Goal: Task Accomplishment & Management: Use online tool/utility

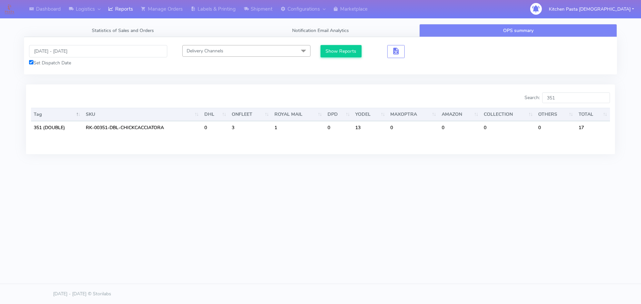
drag, startPoint x: 563, startPoint y: 100, endPoint x: 540, endPoint y: 102, distance: 22.4
click at [540, 102] on label "Search: 351" at bounding box center [568, 98] width 86 height 11
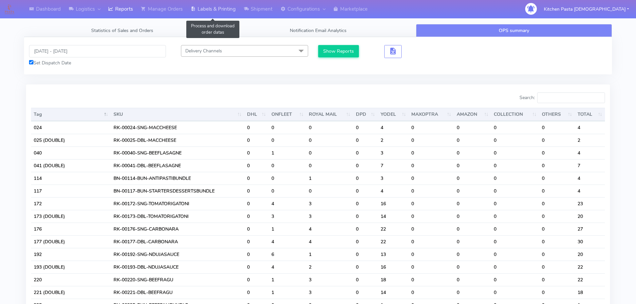
click at [209, 7] on link "Labels & Printing" at bounding box center [213, 9] width 53 height 18
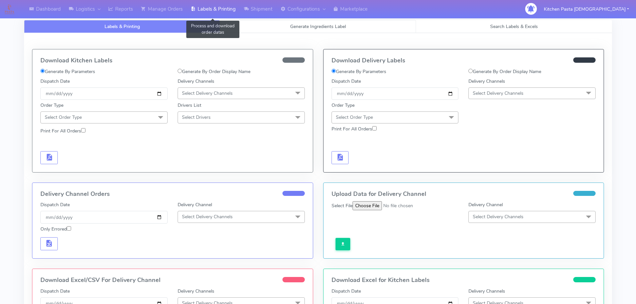
select select
click at [253, 23] on link "Generate Ingredients Label" at bounding box center [318, 26] width 196 height 13
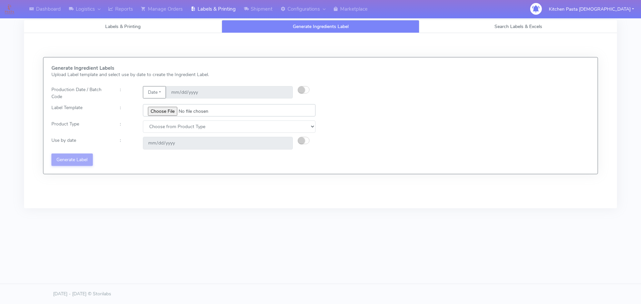
click at [166, 113] on input "file" at bounding box center [229, 110] width 173 height 12
type input "C:\fakepath\Ecom_192 V8.jpg"
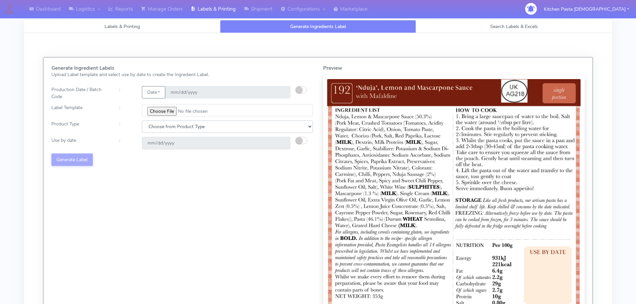
drag, startPoint x: 173, startPoint y: 127, endPoint x: 172, endPoint y: 133, distance: 6.1
click at [173, 127] on select "Choose from Product Type ECOM ERETAIL CIRCULAR CIRC_DESERTS LASAGNE" at bounding box center [227, 127] width 171 height 12
select select "0"
click at [142, 121] on select "Choose from Product Type ECOM ERETAIL CIRCULAR CIRC_DESERTS LASAGNE" at bounding box center [227, 127] width 171 height 12
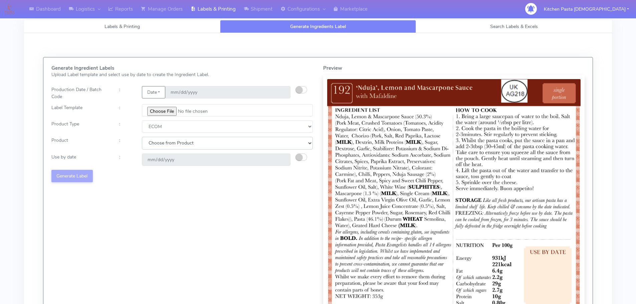
click at [162, 146] on select "Choose from Product PLAIN PASTA (EXCEPT HURRA) HURRA FILLED PASTA BUTTER (INTER…" at bounding box center [227, 143] width 171 height 12
select select "0"
click at [142, 137] on select "Choose from Product PLAIN PASTA (EXCEPT HURRA) HURRA FILLED PASTA BUTTER (INTER…" at bounding box center [227, 143] width 171 height 12
click at [299, 158] on small "button" at bounding box center [299, 157] width 7 height 7
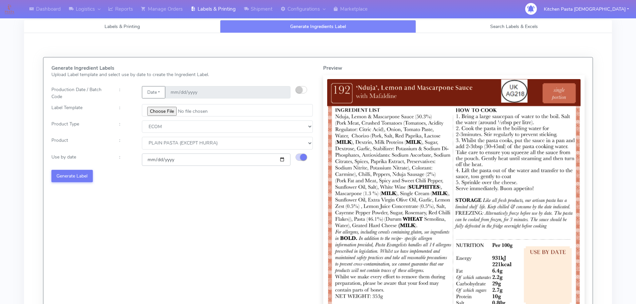
click at [281, 160] on input "[DATE]" at bounding box center [216, 160] width 149 height 12
type input "[DATE]"
click at [81, 182] on button "Generate Label" at bounding box center [71, 176] width 41 height 12
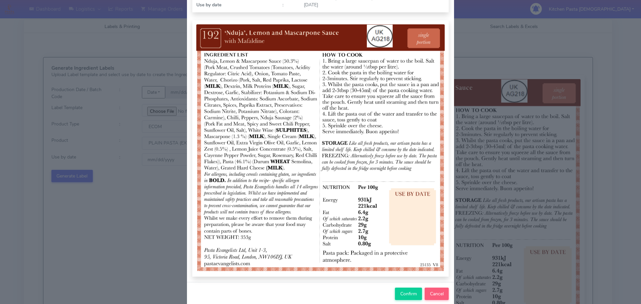
scroll to position [67, 0]
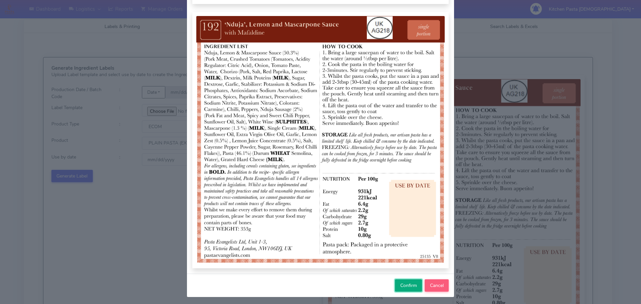
click at [407, 284] on span "Confirm" at bounding box center [409, 286] width 17 height 6
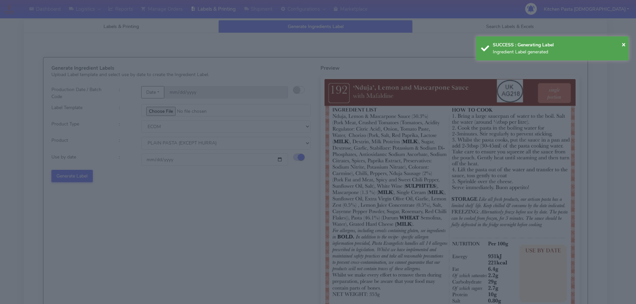
select select
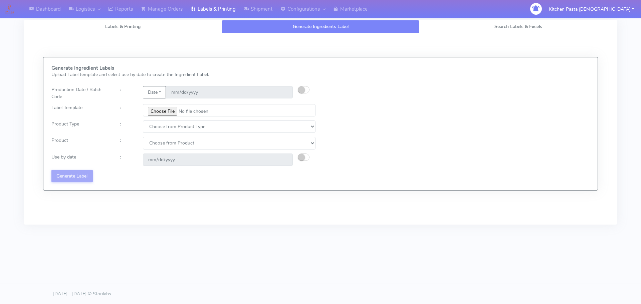
click at [463, 265] on html "Dashboard Logistics London Logistics Reports Manage Orders Labels & Printing Sh…" at bounding box center [320, 152] width 641 height 304
click at [165, 113] on input "file" at bounding box center [229, 110] width 173 height 12
type input "C:\fakepath\Ecom_193 V8.jpg"
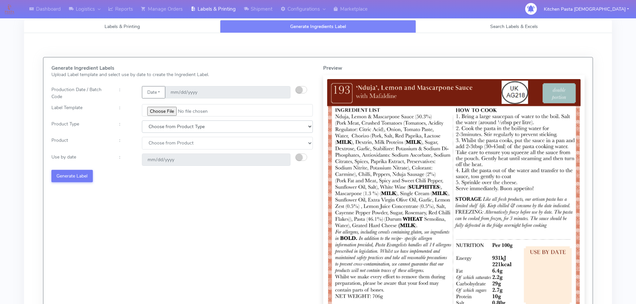
drag, startPoint x: 189, startPoint y: 131, endPoint x: 185, endPoint y: 131, distance: 3.7
click at [189, 131] on select "Choose from Product Type ECOM ERETAIL CIRCULAR CIRC_DESERTS LASAGNE" at bounding box center [227, 127] width 171 height 12
select select "0"
click at [142, 121] on select "Choose from Product Type ECOM ERETAIL CIRCULAR CIRC_DESERTS LASAGNE" at bounding box center [227, 127] width 171 height 12
click at [171, 144] on select "Choose from Product PLAIN PASTA (EXCEPT HURRA) HURRA FILLED PASTA BUTTER (INTER…" at bounding box center [227, 143] width 171 height 12
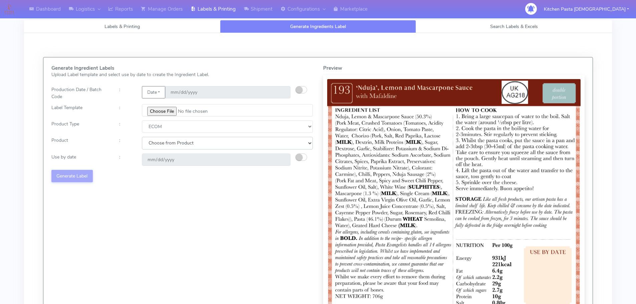
select select "0"
click at [142, 137] on select "Choose from Product PLAIN PASTA (EXCEPT HURRA) HURRA FILLED PASTA BUTTER (INTER…" at bounding box center [227, 143] width 171 height 12
click at [299, 157] on small "button" at bounding box center [299, 157] width 7 height 7
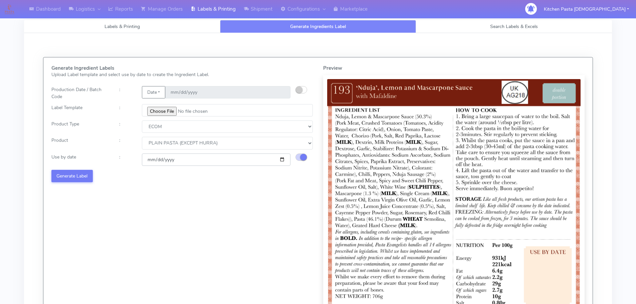
click at [281, 161] on input "[DATE]" at bounding box center [216, 160] width 149 height 12
click at [280, 159] on input "[DATE]" at bounding box center [216, 160] width 149 height 12
type input "[DATE]"
click at [78, 176] on button "Generate Label" at bounding box center [71, 176] width 41 height 12
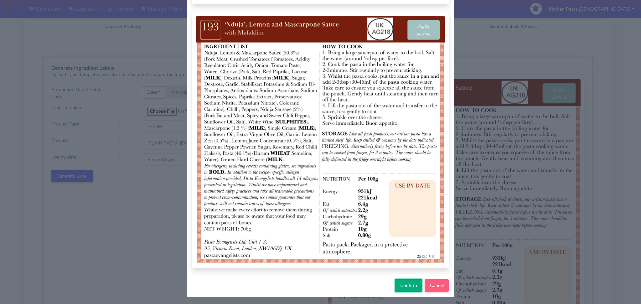
click at [410, 286] on span "Confirm" at bounding box center [409, 286] width 17 height 6
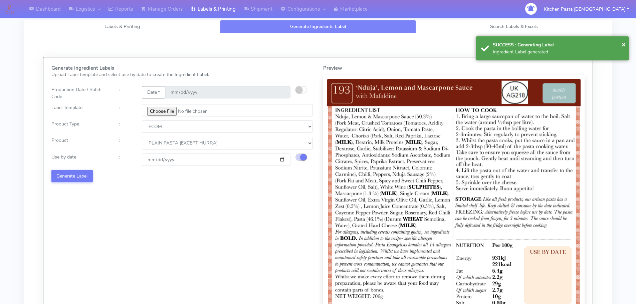
select select
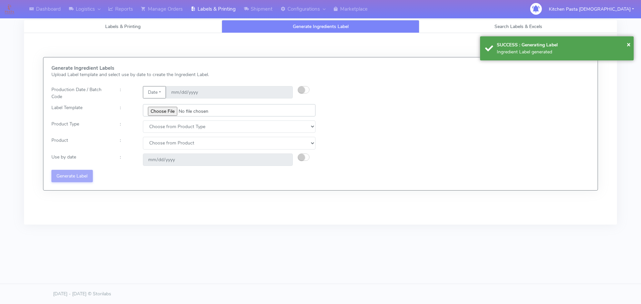
click at [171, 109] on input "file" at bounding box center [229, 110] width 173 height 12
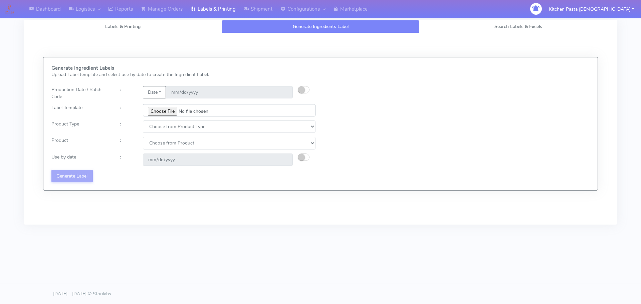
type input "C:\fakepath\Ecom_256_V4.jpg"
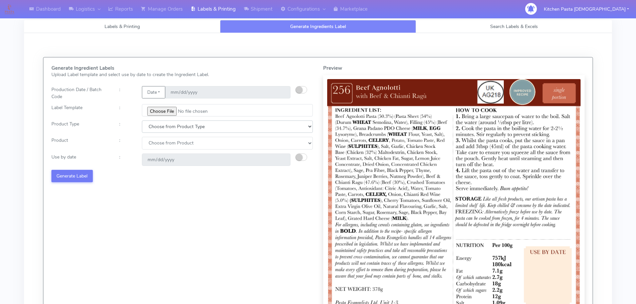
drag, startPoint x: 160, startPoint y: 121, endPoint x: 159, endPoint y: 125, distance: 4.4
click at [160, 121] on select "Choose from Product Type ECOM ERETAIL CIRCULAR CIRC_DESERTS LASAGNE" at bounding box center [227, 127] width 171 height 12
select select "0"
click at [142, 121] on select "Choose from Product Type ECOM ERETAIL CIRCULAR CIRC_DESERTS LASAGNE" at bounding box center [227, 127] width 171 height 12
click at [155, 142] on select "Choose from Product PLAIN PASTA (EXCEPT HURRA) HURRA FILLED PASTA BUTTER (INTER…" at bounding box center [227, 143] width 171 height 12
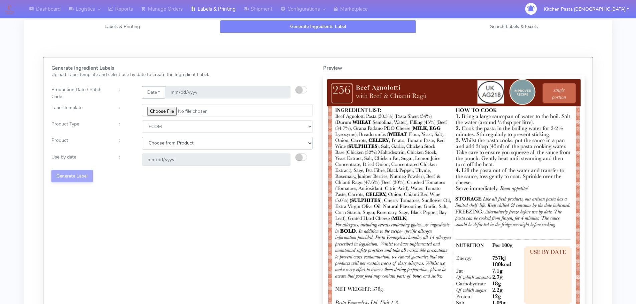
select select "0"
click at [142, 137] on select "Choose from Product PLAIN PASTA (EXCEPT HURRA) HURRA FILLED PASTA BUTTER (INTER…" at bounding box center [227, 143] width 171 height 12
click at [300, 158] on small "button" at bounding box center [299, 157] width 7 height 7
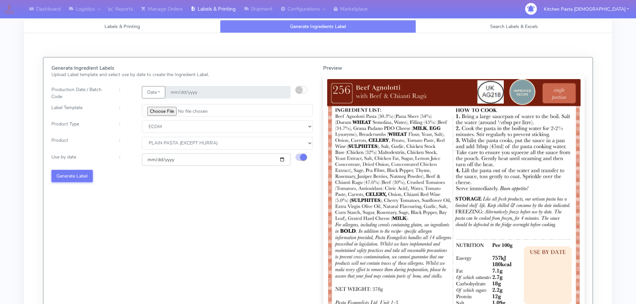
click at [284, 160] on input "[DATE]" at bounding box center [216, 160] width 149 height 12
type input "[DATE]"
click at [76, 172] on button "Generate Label" at bounding box center [71, 176] width 41 height 12
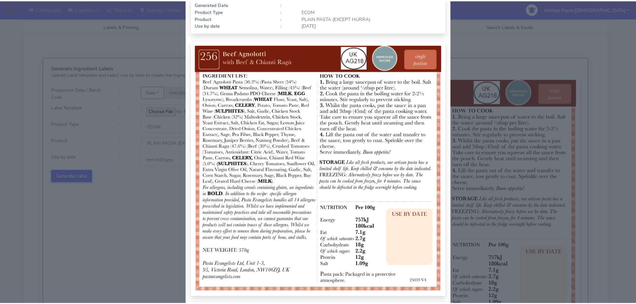
scroll to position [69, 0]
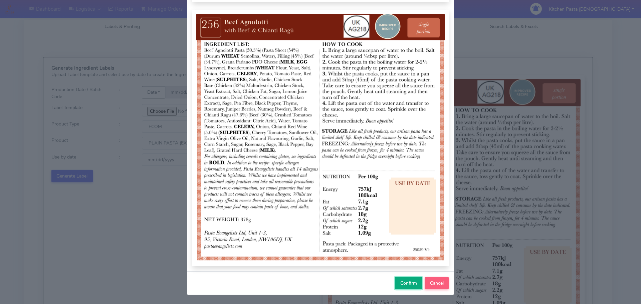
click at [409, 285] on span "Confirm" at bounding box center [409, 283] width 17 height 6
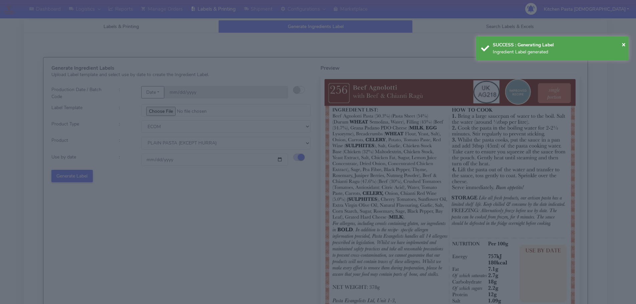
select select
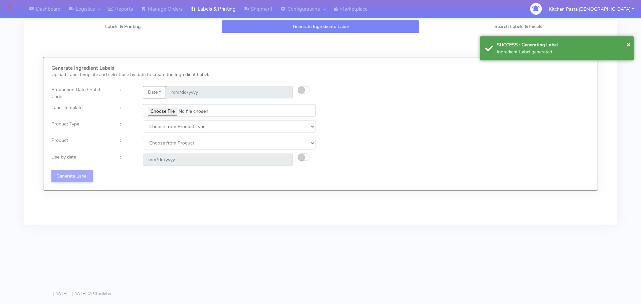
click at [173, 109] on input "file" at bounding box center [229, 110] width 173 height 12
type input "C:\fakepath\Ecom_257_V4.jpg"
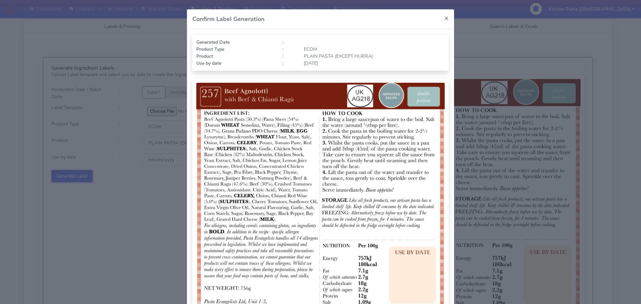
select select "0"
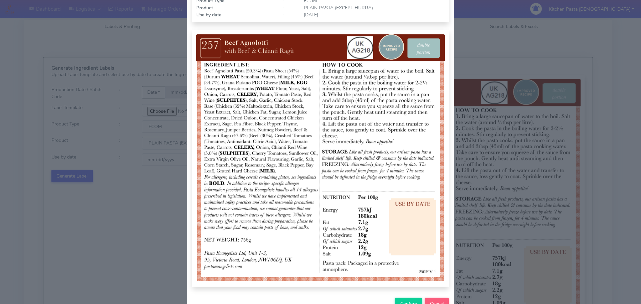
scroll to position [69, 0]
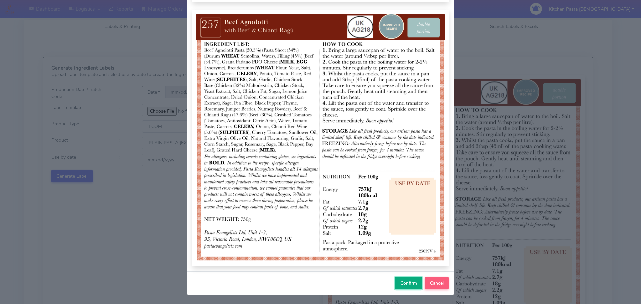
click at [415, 280] on button "Confirm" at bounding box center [408, 283] width 27 height 12
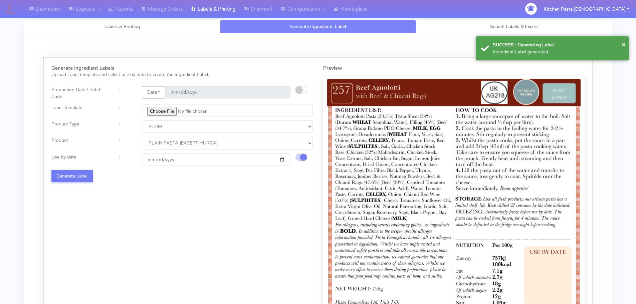
select select
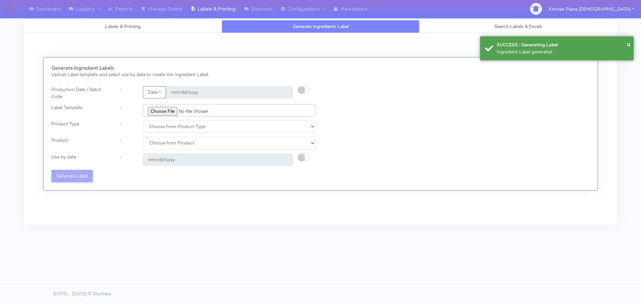
click at [154, 111] on input "file" at bounding box center [229, 110] width 173 height 12
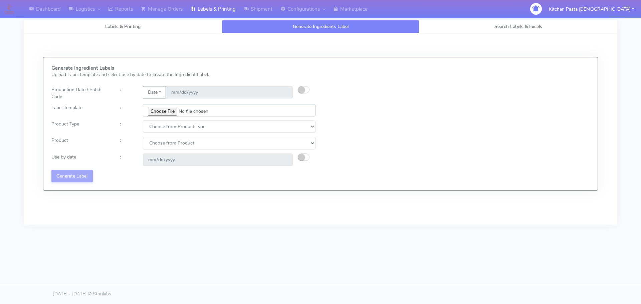
type input "C:\fakepath\Ecom_172_V3.jpg"
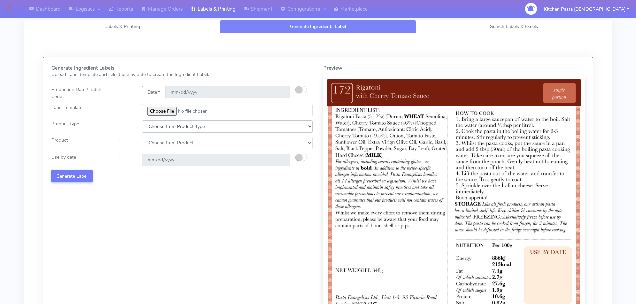
click at [158, 127] on select "Choose from Product Type ECOM ERETAIL CIRCULAR CIRC_DESERTS LASAGNE" at bounding box center [227, 127] width 171 height 12
select select "0"
click at [142, 121] on select "Choose from Product Type ECOM ERETAIL CIRCULAR CIRC_DESERTS LASAGNE" at bounding box center [227, 127] width 171 height 12
click at [159, 144] on select "Choose from Product PLAIN PASTA (EXCEPT HURRA) HURRA FILLED PASTA BUTTER (INTER…" at bounding box center [227, 143] width 171 height 12
select select "0"
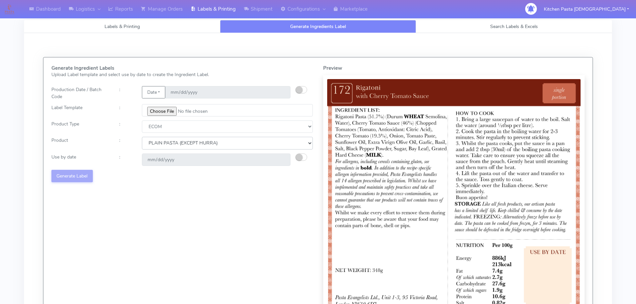
click at [142, 137] on select "Choose from Product PLAIN PASTA (EXCEPT HURRA) HURRA FILLED PASTA BUTTER (INTER…" at bounding box center [227, 143] width 171 height 12
click at [302, 156] on small "button" at bounding box center [299, 157] width 7 height 7
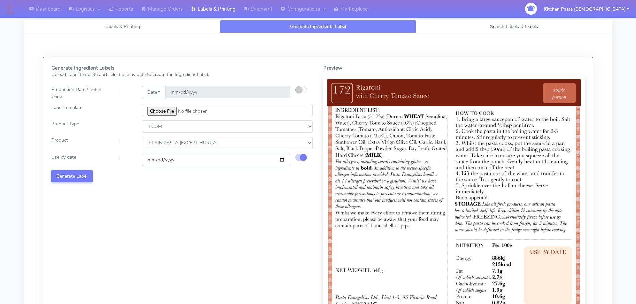
click at [284, 160] on input "[DATE]" at bounding box center [216, 160] width 149 height 12
type input "[DATE]"
click at [54, 176] on button "Generate Label" at bounding box center [71, 176] width 41 height 12
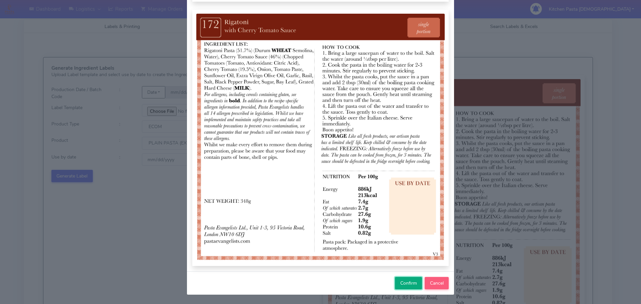
click at [405, 285] on span "Confirm" at bounding box center [409, 283] width 17 height 6
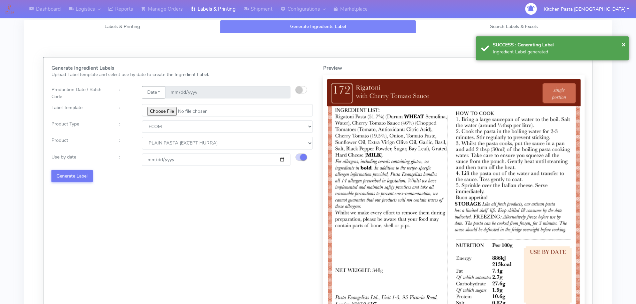
select select
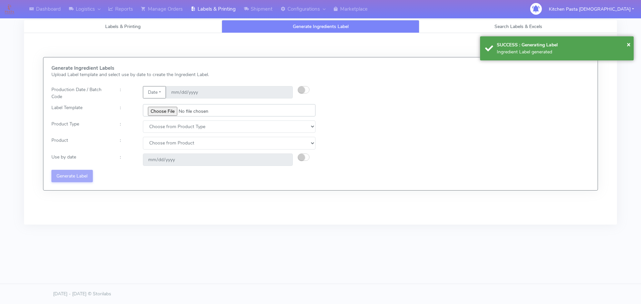
click at [176, 109] on input "file" at bounding box center [229, 110] width 173 height 12
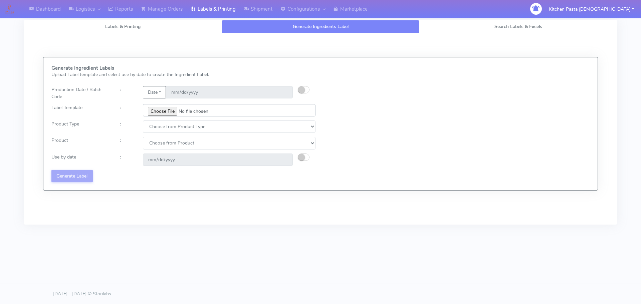
type input "C:\fakepath\Ecom_173_V3.jpg"
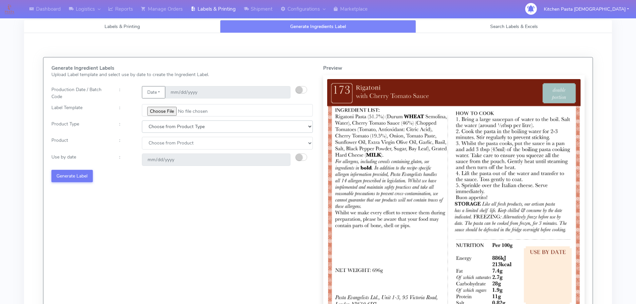
click at [178, 131] on select "Choose from Product Type ECOM ERETAIL CIRCULAR CIRC_DESERTS LASAGNE" at bounding box center [227, 127] width 171 height 12
select select "0"
click at [142, 121] on select "Choose from Product Type ECOM ERETAIL CIRCULAR CIRC_DESERTS LASAGNE" at bounding box center [227, 127] width 171 height 12
click at [166, 147] on select "Choose from Product PLAIN PASTA (EXCEPT HURRA) HURRA FILLED PASTA BUTTER (INTER…" at bounding box center [227, 143] width 171 height 12
select select "0"
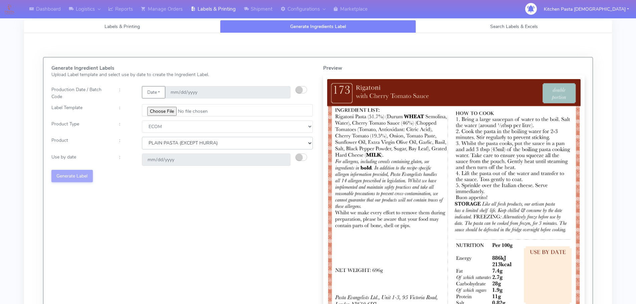
click at [142, 137] on select "Choose from Product PLAIN PASTA (EXCEPT HURRA) HURRA FILLED PASTA BUTTER (INTER…" at bounding box center [227, 143] width 171 height 12
click at [296, 156] on small "button" at bounding box center [299, 157] width 7 height 7
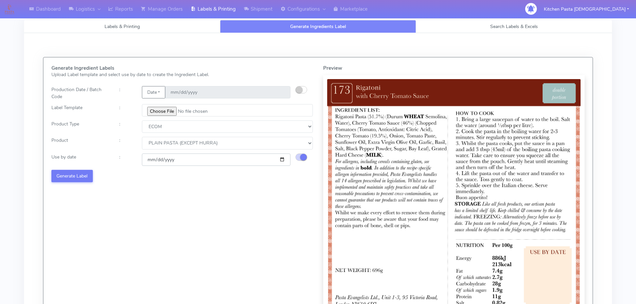
click at [281, 160] on input "[DATE]" at bounding box center [216, 160] width 149 height 12
type input "[DATE]"
click at [79, 171] on button "Generate Label" at bounding box center [71, 176] width 41 height 12
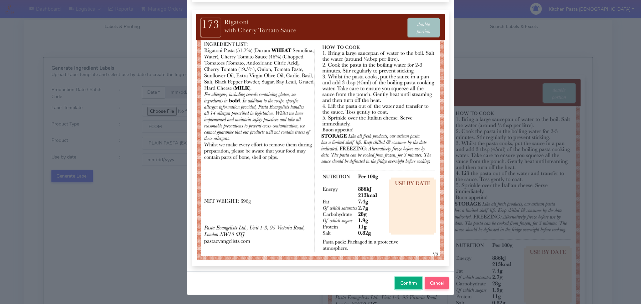
click at [405, 281] on span "Confirm" at bounding box center [409, 283] width 17 height 6
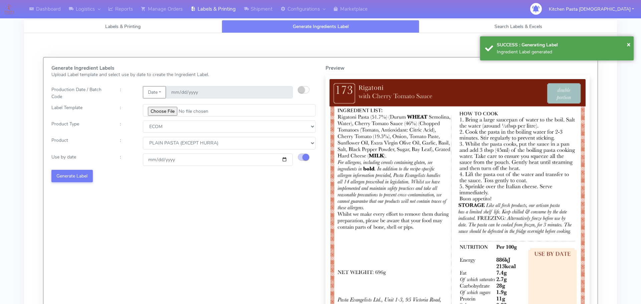
select select
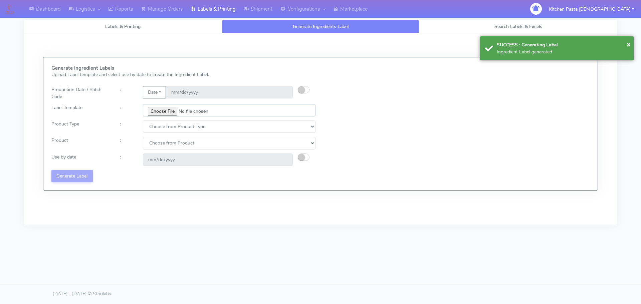
click at [166, 115] on input "file" at bounding box center [229, 110] width 173 height 12
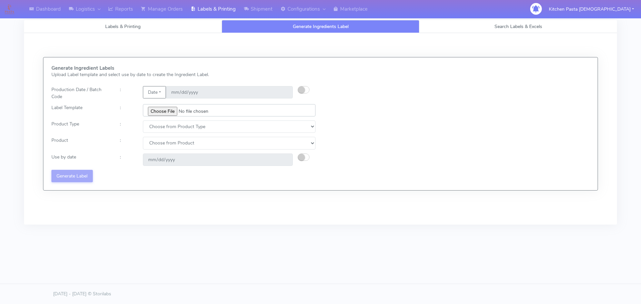
type input "C:\fakepath\Ecom_250_V3.jpg"
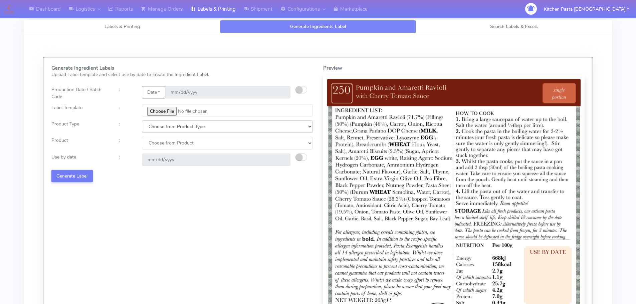
click at [160, 127] on select "Choose from Product Type ECOM ERETAIL CIRCULAR CIRC_DESERTS LASAGNE" at bounding box center [227, 127] width 171 height 12
select select "0"
click at [142, 121] on select "Choose from Product Type ECOM ERETAIL CIRCULAR CIRC_DESERTS LASAGNE" at bounding box center [227, 127] width 171 height 12
click at [157, 141] on select "Choose from Product PLAIN PASTA (EXCEPT HURRA) HURRA FILLED PASTA BUTTER (INTER…" at bounding box center [227, 143] width 171 height 12
select select "0"
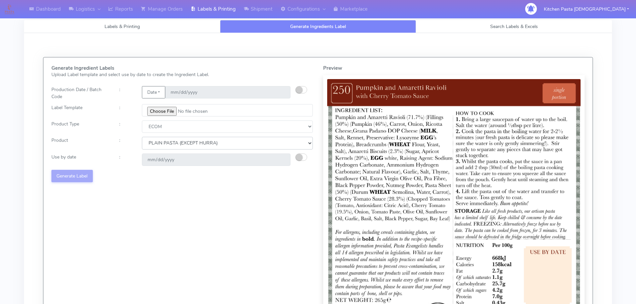
click at [142, 137] on select "Choose from Product PLAIN PASTA (EXCEPT HURRA) HURRA FILLED PASTA BUTTER (INTER…" at bounding box center [227, 143] width 171 height 12
click at [304, 156] on button "button" at bounding box center [302, 157] width 12 height 7
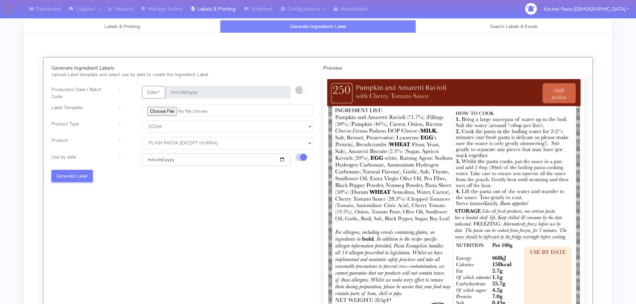
click at [283, 160] on input "[DATE]" at bounding box center [216, 160] width 149 height 12
type input "[DATE]"
click at [79, 178] on button "Generate Label" at bounding box center [71, 176] width 41 height 12
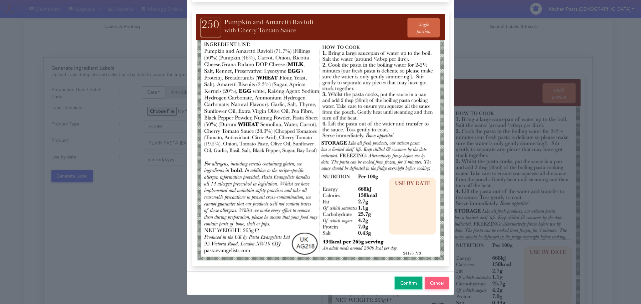
click at [403, 287] on button "Confirm" at bounding box center [408, 283] width 27 height 12
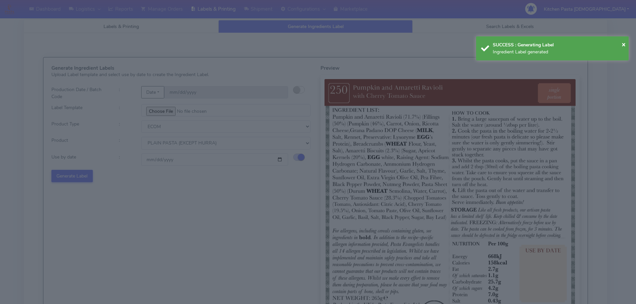
select select
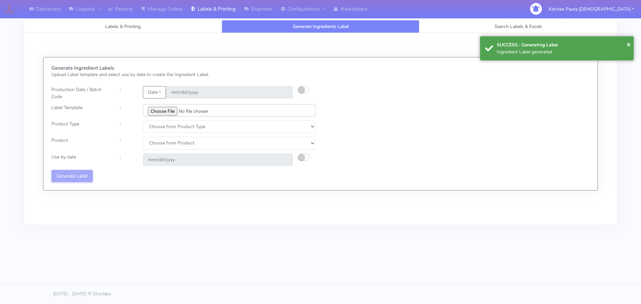
click at [165, 111] on input "file" at bounding box center [229, 110] width 173 height 12
type input "C:\fakepath\Ecom_251_V3.jpg"
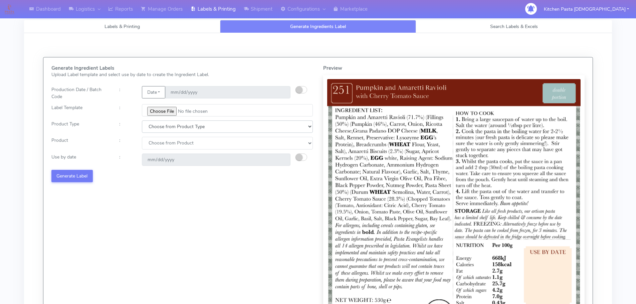
drag, startPoint x: 183, startPoint y: 129, endPoint x: 174, endPoint y: 133, distance: 10.4
click at [183, 129] on select "Choose from Product Type ECOM ERETAIL CIRCULAR CIRC_DESERTS LASAGNE" at bounding box center [227, 127] width 171 height 12
select select "0"
click at [142, 121] on select "Choose from Product Type ECOM ERETAIL CIRCULAR CIRC_DESERTS LASAGNE" at bounding box center [227, 127] width 171 height 12
drag, startPoint x: 167, startPoint y: 141, endPoint x: 167, endPoint y: 147, distance: 5.7
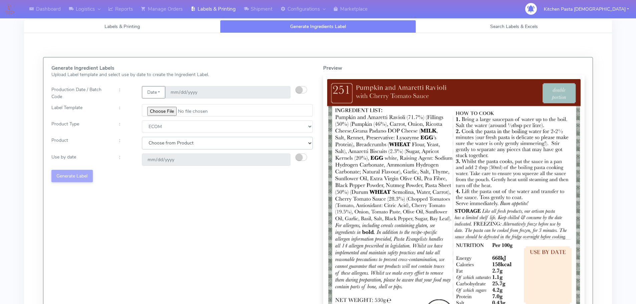
click at [167, 141] on select "Choose from Product PLAIN PASTA (EXCEPT HURRA) HURRA FILLED PASTA BUTTER (INTER…" at bounding box center [227, 143] width 171 height 12
select select "0"
click at [142, 137] on select "Choose from Product PLAIN PASTA (EXCEPT HURRA) HURRA FILLED PASTA BUTTER (INTER…" at bounding box center [227, 143] width 171 height 12
click at [300, 158] on small "button" at bounding box center [299, 157] width 7 height 7
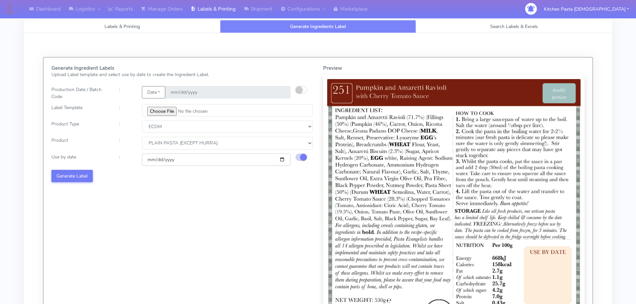
click at [281, 160] on input "[DATE]" at bounding box center [216, 160] width 149 height 12
type input "[DATE]"
click at [77, 174] on button "Generate Label" at bounding box center [71, 176] width 41 height 12
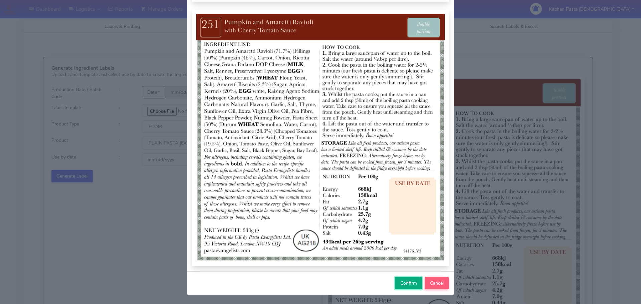
click at [414, 281] on span "Confirm" at bounding box center [409, 283] width 17 height 6
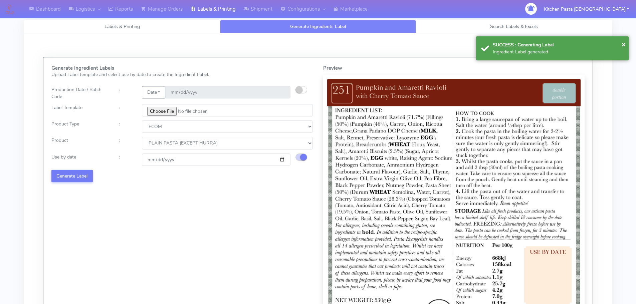
select select
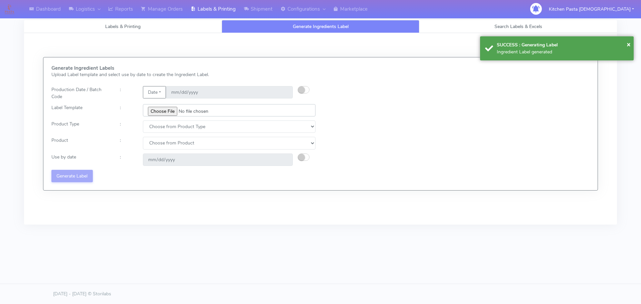
click at [168, 111] on input "file" at bounding box center [229, 110] width 173 height 12
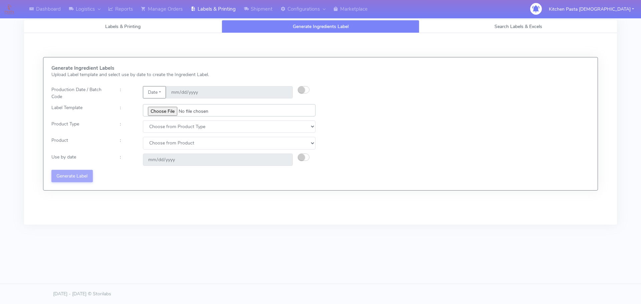
type input "C:\fakepath\Ecom_300_V2.jpg"
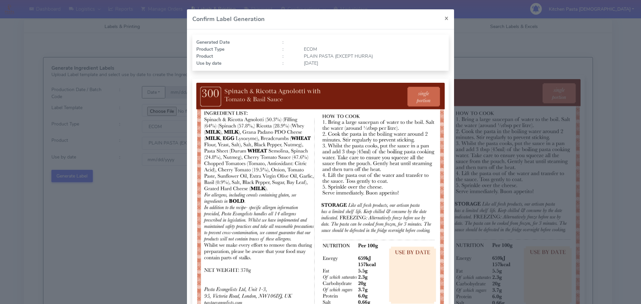
select select "0"
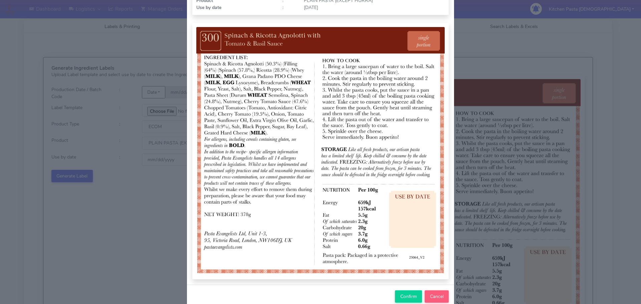
scroll to position [69, 0]
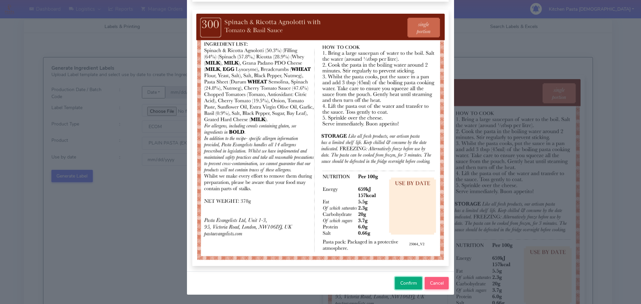
click at [405, 279] on button "Confirm" at bounding box center [408, 283] width 27 height 12
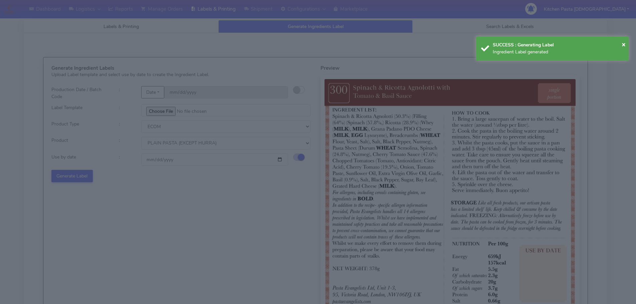
select select
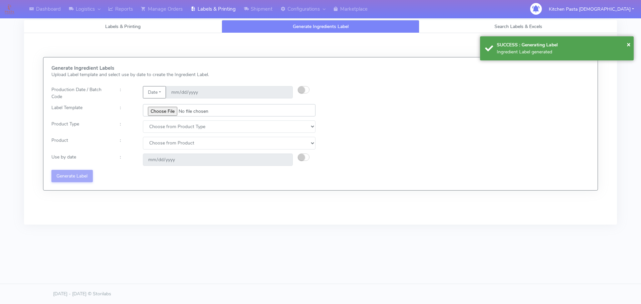
click at [169, 112] on input "file" at bounding box center [229, 110] width 173 height 12
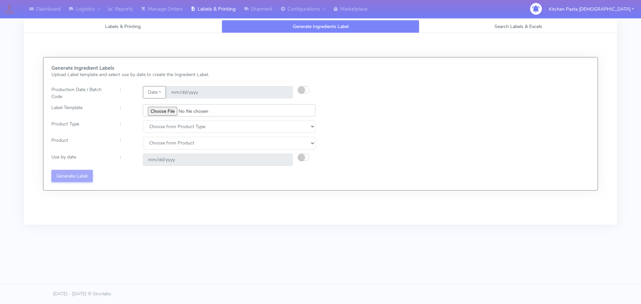
type input "C:\fakepath\Ecom_301_V2.jpg"
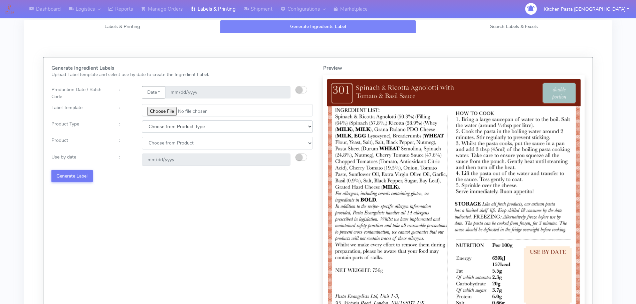
drag, startPoint x: 172, startPoint y: 126, endPoint x: 163, endPoint y: 133, distance: 10.8
click at [172, 126] on select "Choose from Product Type ECOM ERETAIL CIRCULAR CIRC_DESERTS LASAGNE" at bounding box center [227, 127] width 171 height 12
select select "0"
click at [142, 121] on select "Choose from Product Type ECOM ERETAIL CIRCULAR CIRC_DESERTS LASAGNE" at bounding box center [227, 127] width 171 height 12
drag, startPoint x: 158, startPoint y: 144, endPoint x: 157, endPoint y: 149, distance: 5.4
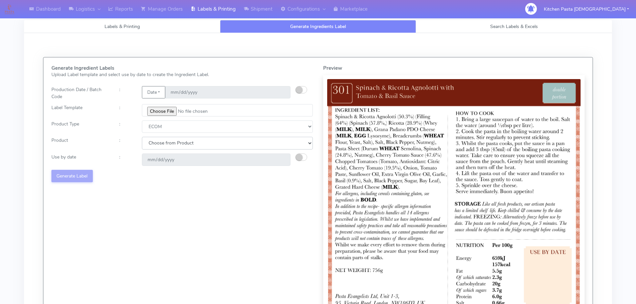
click at [158, 144] on select "Choose from Product PLAIN PASTA (EXCEPT HURRA) HURRA FILLED PASTA BUTTER (INTER…" at bounding box center [227, 143] width 171 height 12
select select "0"
click at [142, 137] on select "Choose from Product PLAIN PASTA (EXCEPT HURRA) HURRA FILLED PASTA BUTTER (INTER…" at bounding box center [227, 143] width 171 height 12
click at [294, 160] on div "[DATE]" at bounding box center [216, 160] width 159 height 12
click at [298, 157] on small "button" at bounding box center [299, 157] width 7 height 7
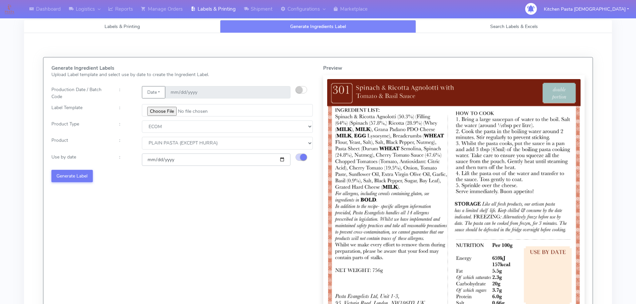
click at [283, 160] on input "[DATE]" at bounding box center [216, 160] width 149 height 12
type input "[DATE]"
click at [64, 177] on button "Generate Label" at bounding box center [71, 176] width 41 height 12
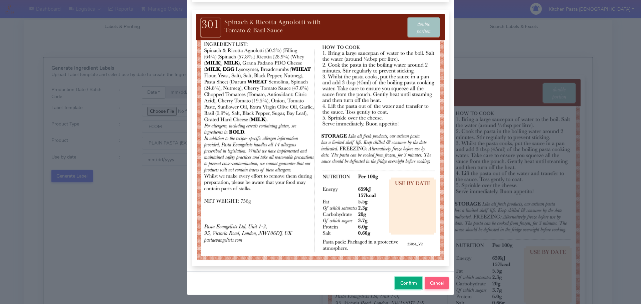
click at [403, 286] on span "Confirm" at bounding box center [409, 283] width 17 height 6
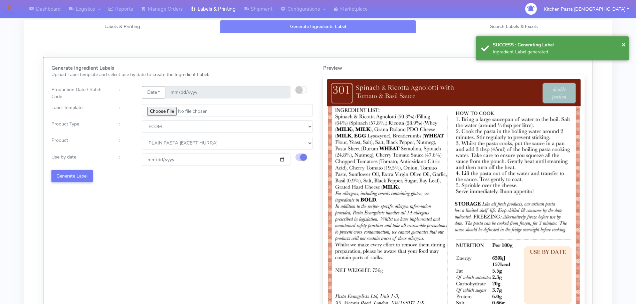
select select
